Goal: Task Accomplishment & Management: Use online tool/utility

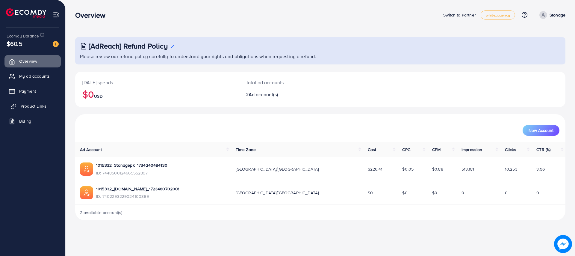
click at [31, 110] on link "Product Links" at bounding box center [32, 106] width 56 height 12
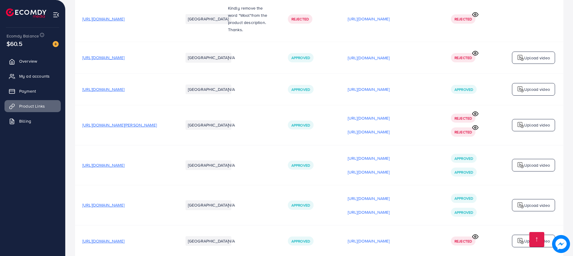
scroll to position [629, 0]
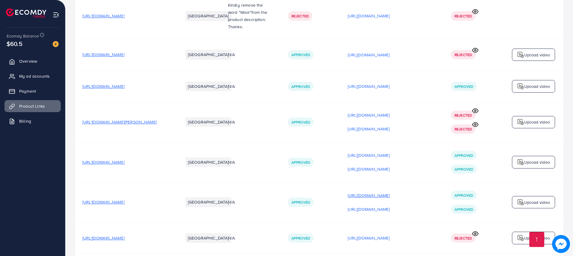
click at [389, 196] on p "[URL][DOMAIN_NAME]" at bounding box center [369, 195] width 42 height 7
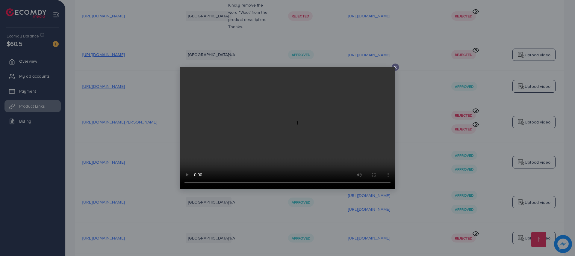
click at [394, 67] on video at bounding box center [288, 128] width 216 height 122
click at [396, 67] on icon at bounding box center [395, 67] width 5 height 5
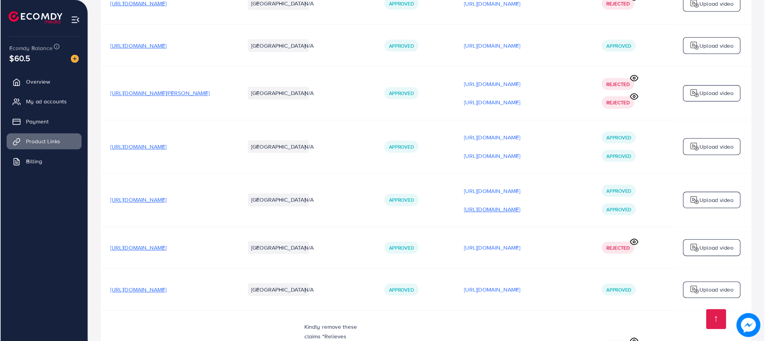
scroll to position [683, 0]
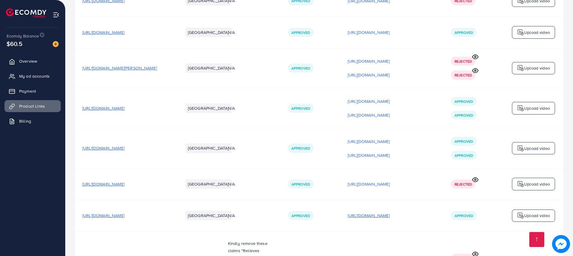
click at [384, 218] on p "[URL][DOMAIN_NAME]" at bounding box center [369, 215] width 42 height 7
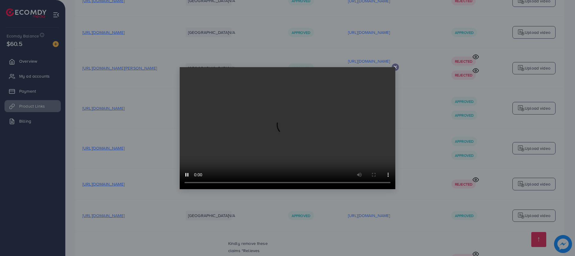
click at [395, 69] on icon at bounding box center [395, 67] width 5 height 5
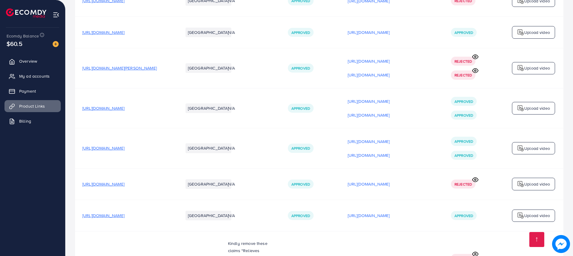
click at [125, 216] on span "[URL][DOMAIN_NAME]" at bounding box center [103, 215] width 42 height 6
drag, startPoint x: 178, startPoint y: 217, endPoint x: 81, endPoint y: 216, distance: 97.3
click at [81, 216] on td "[URL][DOMAIN_NAME]" at bounding box center [125, 215] width 101 height 31
drag, startPoint x: 104, startPoint y: 217, endPoint x: 106, endPoint y: 224, distance: 6.8
click at [106, 224] on td "[URL][DOMAIN_NAME]" at bounding box center [125, 215] width 101 height 31
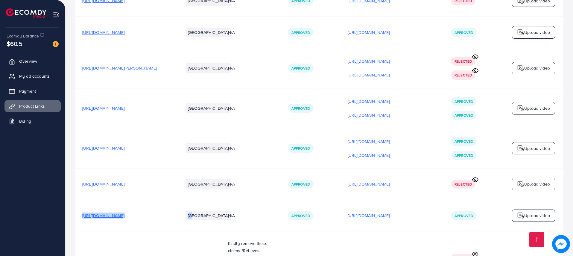
drag, startPoint x: 81, startPoint y: 215, endPoint x: 193, endPoint y: 220, distance: 112.1
click at [193, 220] on tr "https://stonage.net/products/multi-color-aqeeq-tasbeeh-8mm-100beads?variant=501…" at bounding box center [319, 215] width 489 height 31
copy tr "https://stonage.net/products/multi-color-aqeeq-tasbeeh-8mm-100beads?variant=501…"
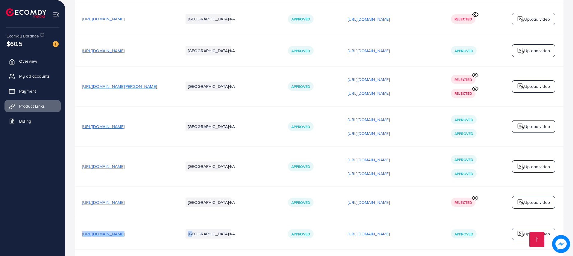
scroll to position [667, 0]
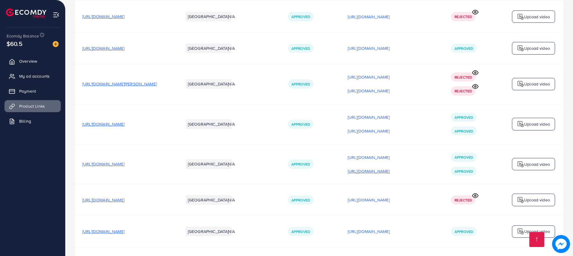
click at [390, 172] on p "[URL][DOMAIN_NAME]" at bounding box center [369, 170] width 42 height 7
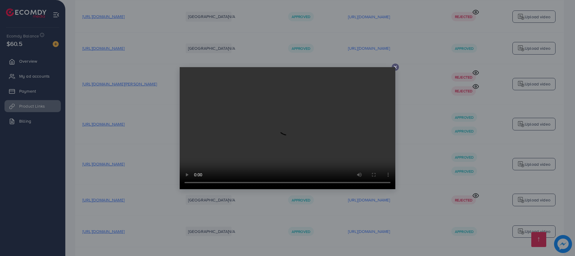
click at [395, 65] on icon at bounding box center [395, 67] width 5 height 5
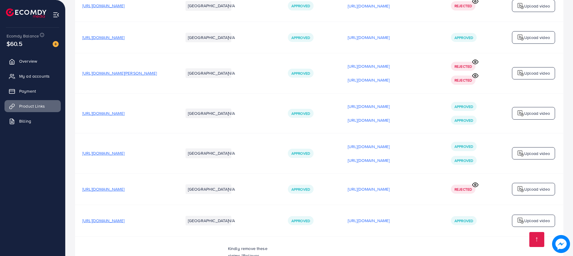
scroll to position [680, 0]
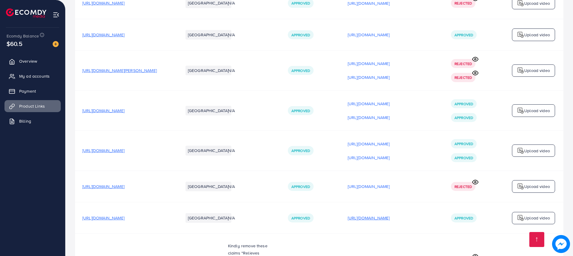
click at [390, 219] on p "[URL][DOMAIN_NAME]" at bounding box center [369, 217] width 42 height 7
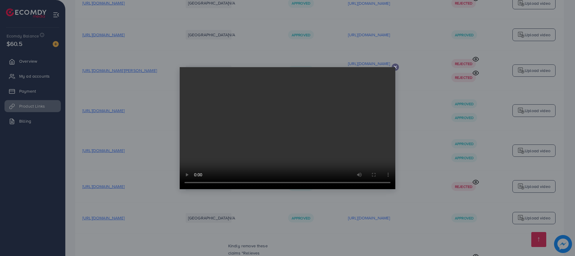
click at [394, 68] on video at bounding box center [288, 128] width 216 height 122
click at [398, 67] on div at bounding box center [395, 66] width 7 height 7
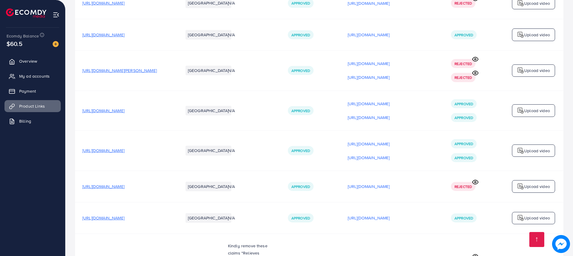
drag, startPoint x: 104, startPoint y: 218, endPoint x: 82, endPoint y: 220, distance: 22.0
click at [82, 220] on td "[URL][DOMAIN_NAME]" at bounding box center [125, 217] width 101 height 31
drag, startPoint x: 83, startPoint y: 219, endPoint x: 189, endPoint y: 213, distance: 106.8
click at [189, 213] on tr "https://stonage.net/products/multi-color-aqeeq-tasbeeh-8mm-100beads?variant=501…" at bounding box center [319, 217] width 489 height 31
copy span "[URL][DOMAIN_NAME]"
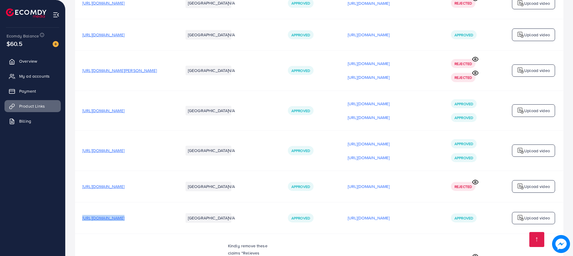
copy span "[URL][DOMAIN_NAME]"
